Goal: Check status: Check status

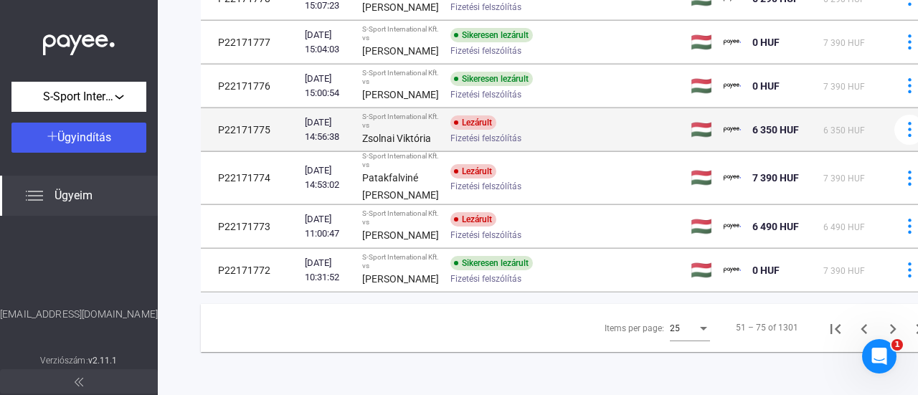
scroll to position [1331, 0]
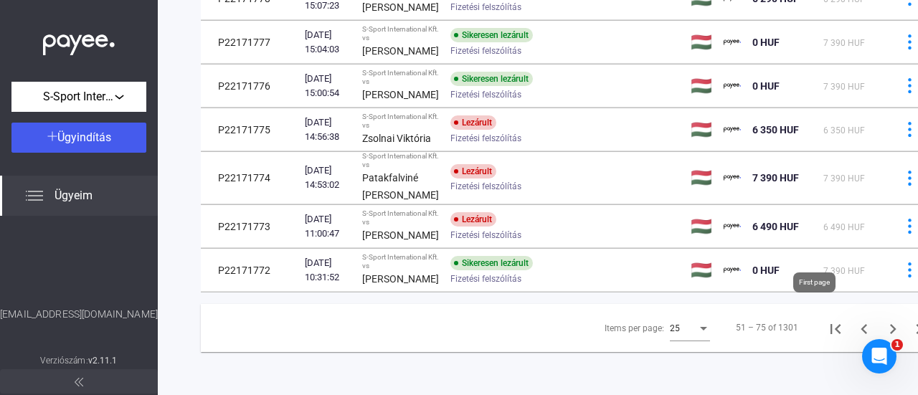
click at [830, 324] on icon "First page" at bounding box center [835, 329] width 10 height 10
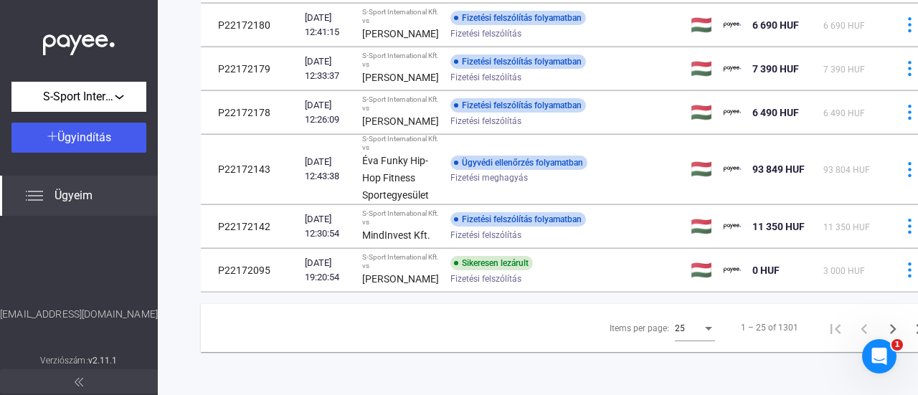
scroll to position [1090, 0]
click at [890, 324] on icon "Next page" at bounding box center [893, 329] width 6 height 10
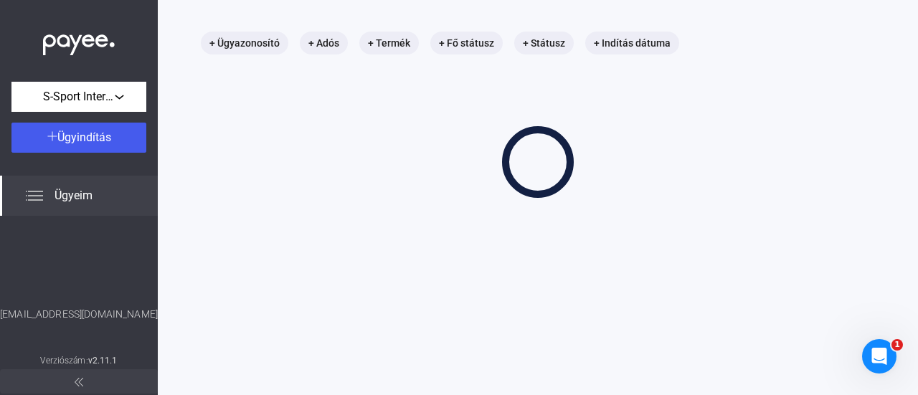
scroll to position [68, 0]
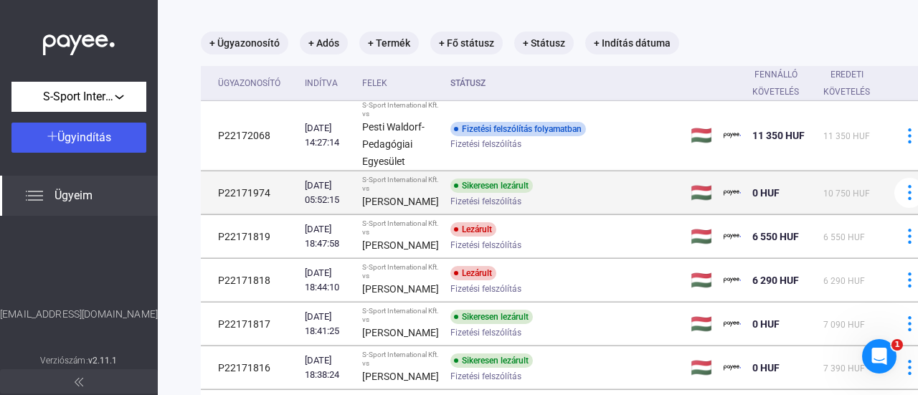
click at [284, 214] on td "P22171974" at bounding box center [250, 192] width 98 height 43
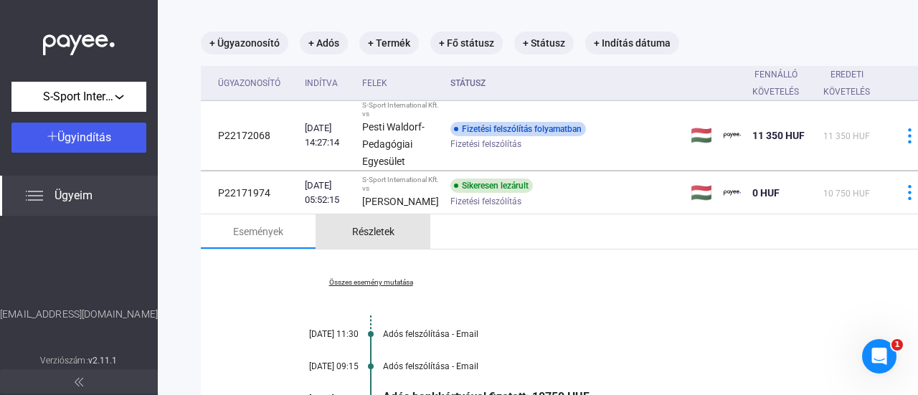
click at [371, 240] on div "Részletek" at bounding box center [373, 231] width 42 height 17
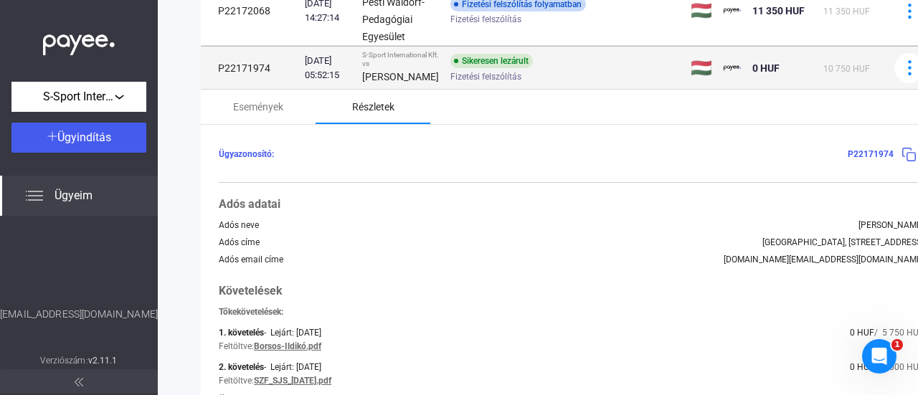
scroll to position [211, 0]
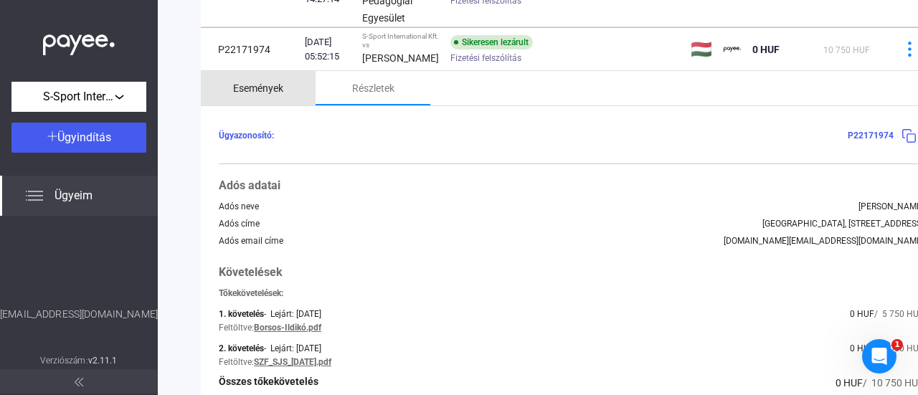
click at [253, 105] on div "Események" at bounding box center [258, 88] width 115 height 34
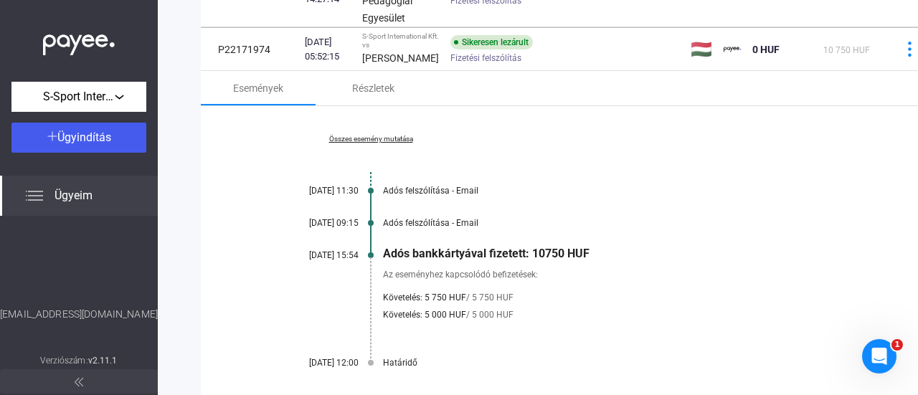
click at [357, 143] on link "Összes esemény mutatása" at bounding box center [370, 139] width 196 height 9
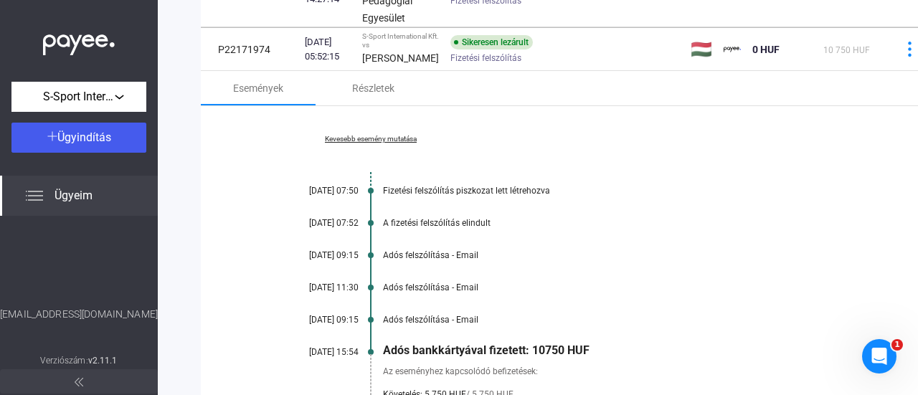
click at [826, 226] on div "Kevesebb esemény mutatása [DATE] 07:50 Fizetési felszólítás piszkozat lett létr…" at bounding box center [571, 299] width 741 height 387
click at [384, 143] on link "Kevesebb esemény mutatása" at bounding box center [370, 139] width 196 height 9
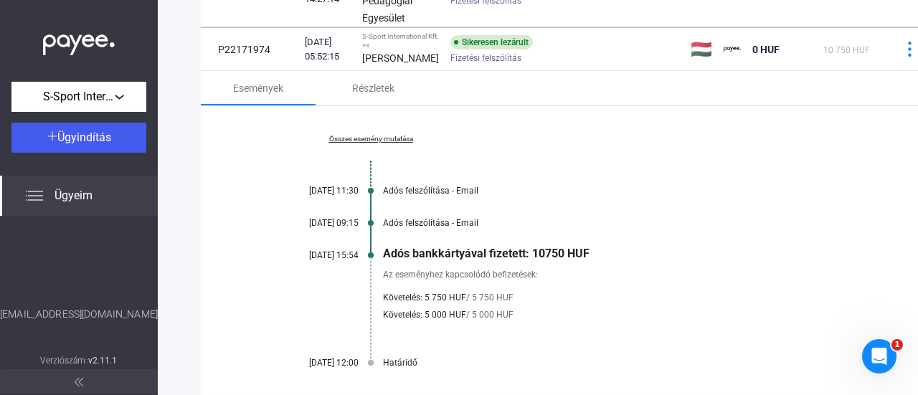
click at [384, 143] on link "Összes esemény mutatása" at bounding box center [370, 139] width 196 height 9
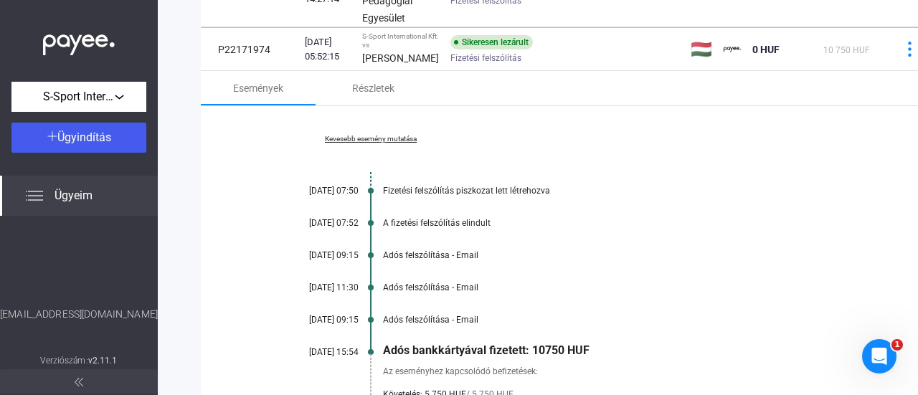
click at [384, 143] on link "Kevesebb esemény mutatása" at bounding box center [370, 139] width 196 height 9
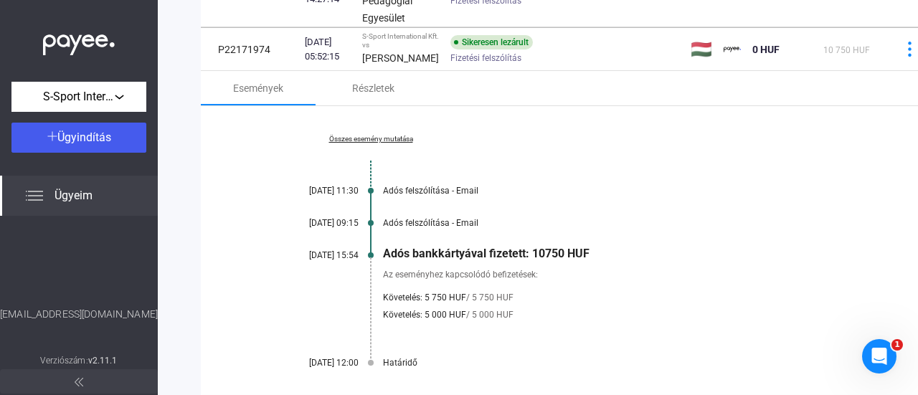
click at [384, 143] on link "Összes esemény mutatása" at bounding box center [370, 139] width 196 height 9
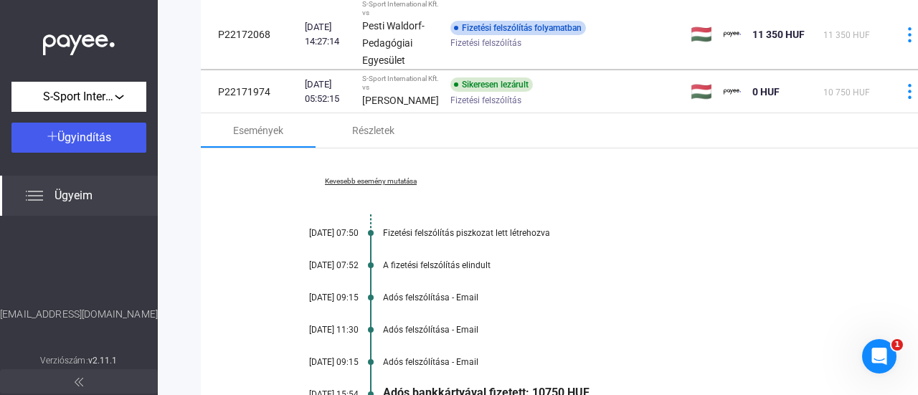
scroll to position [140, 0]
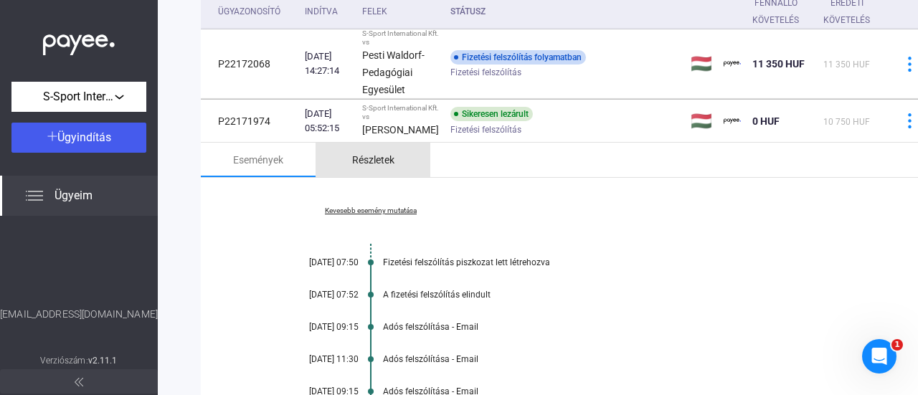
click at [376, 168] on div "Részletek" at bounding box center [373, 159] width 42 height 17
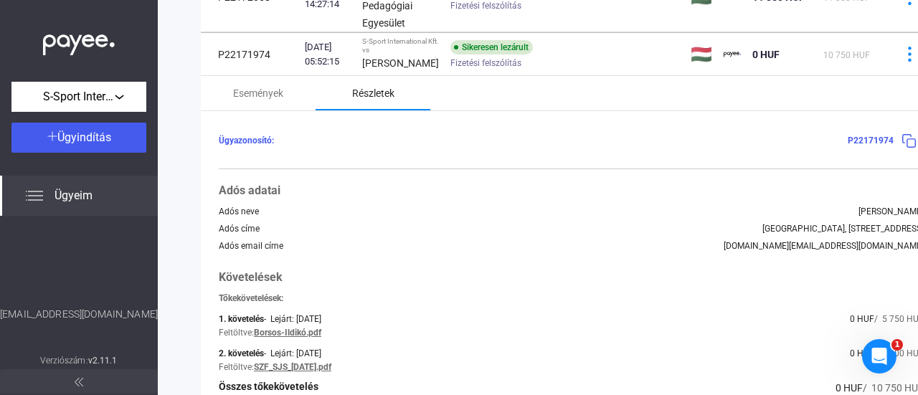
scroll to position [355, 0]
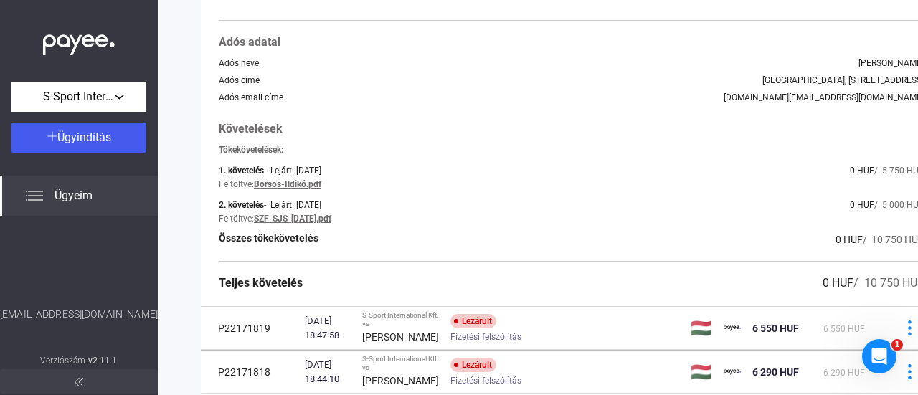
click at [292, 189] on link "Borsos-Ildikó.pdf" at bounding box center [287, 184] width 67 height 10
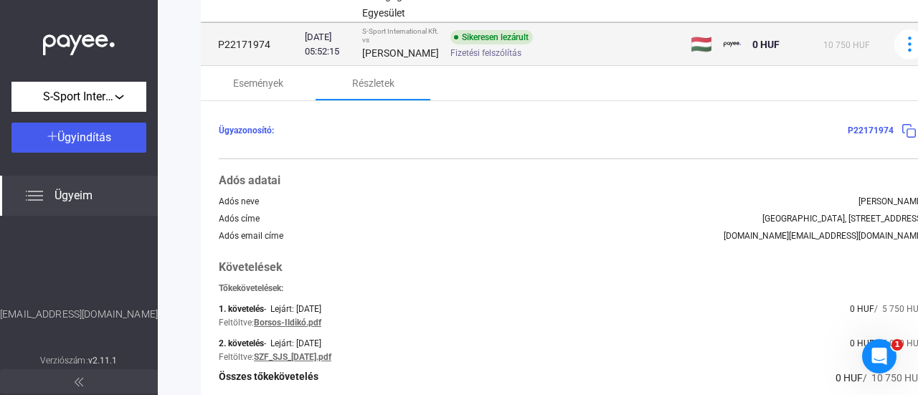
scroll to position [211, 0]
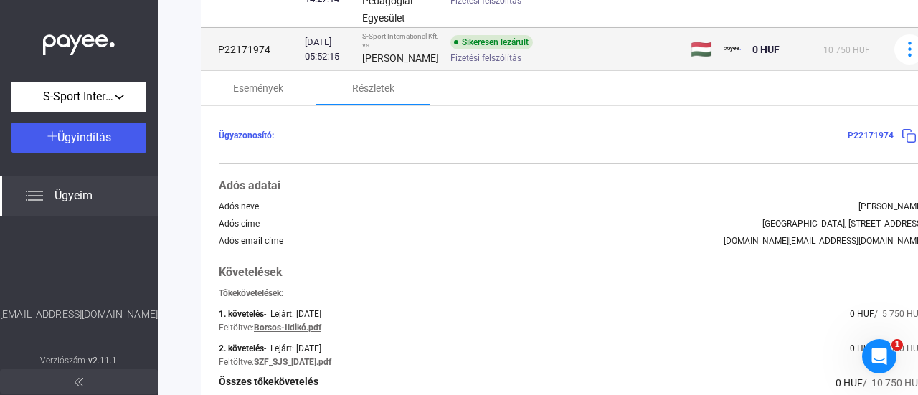
click at [251, 71] on td "P22171974" at bounding box center [250, 49] width 98 height 43
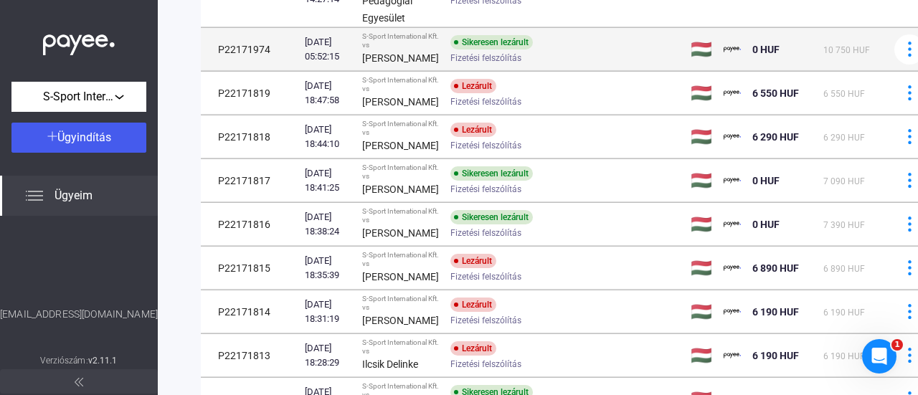
click at [251, 71] on td "P22171974" at bounding box center [250, 49] width 98 height 43
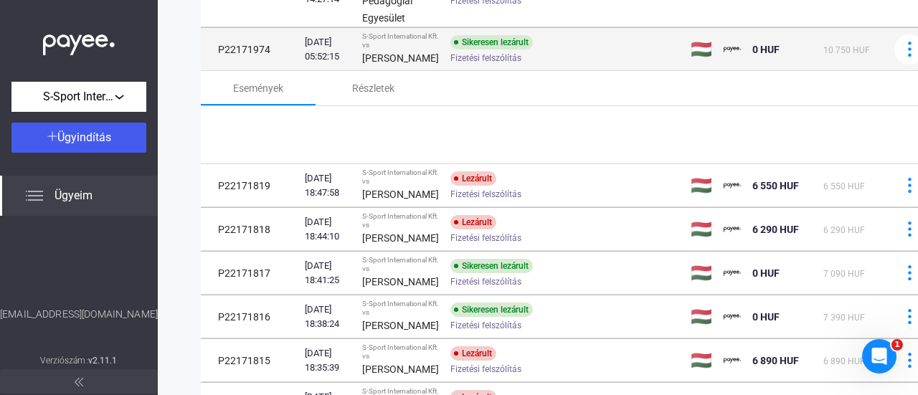
copy td "P22171974"
